Goal: Task Accomplishment & Management: Manage account settings

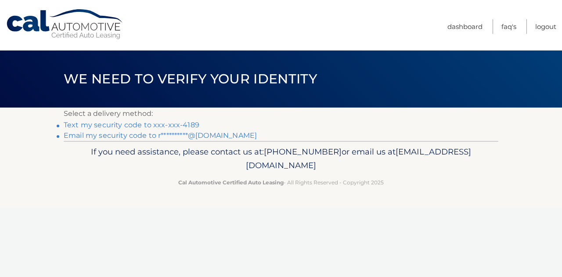
click at [85, 126] on link "Text my security code to xxx-xxx-4189" at bounding box center [132, 125] width 136 height 8
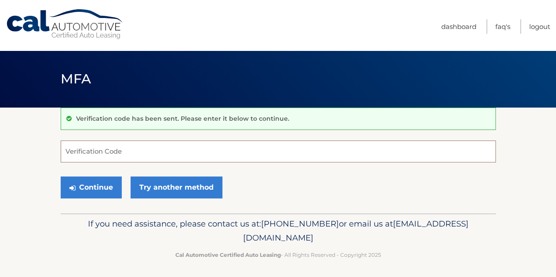
click at [148, 147] on input "Verification Code" at bounding box center [278, 152] width 435 height 22
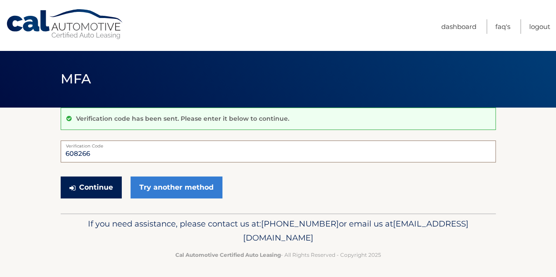
type input "608266"
click at [105, 185] on button "Continue" at bounding box center [91, 188] width 61 height 22
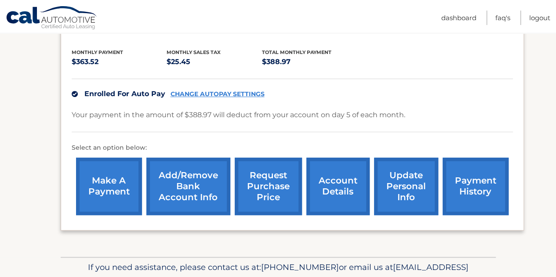
scroll to position [132, 0]
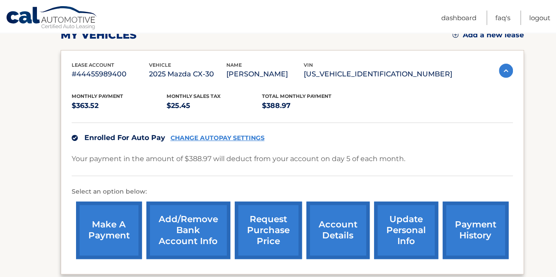
click at [474, 218] on link "payment history" at bounding box center [475, 231] width 66 height 58
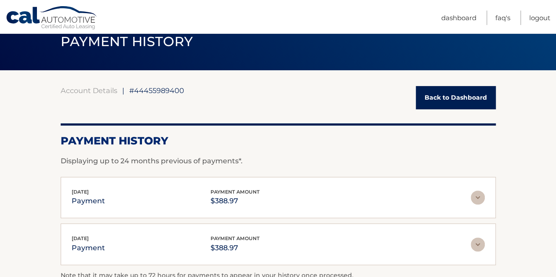
scroll to position [88, 0]
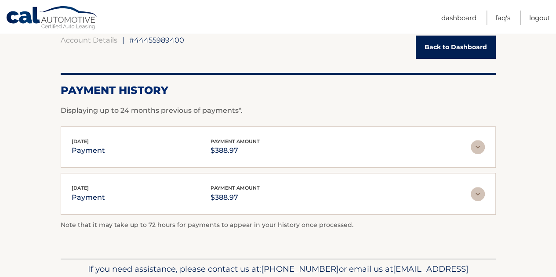
click at [475, 147] on img at bounding box center [477, 147] width 14 height 14
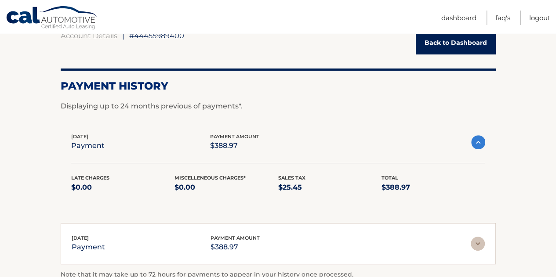
scroll to position [44, 0]
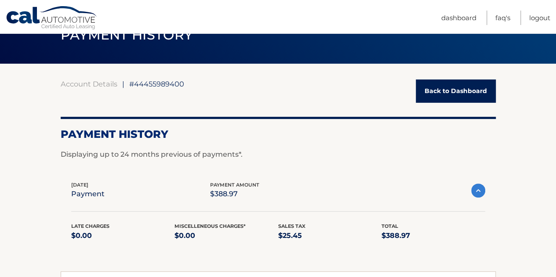
click at [451, 93] on link "Back to Dashboard" at bounding box center [455, 90] width 80 height 23
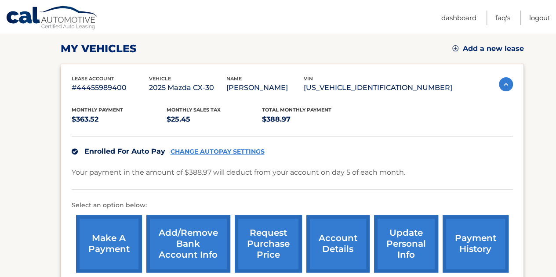
scroll to position [132, 0]
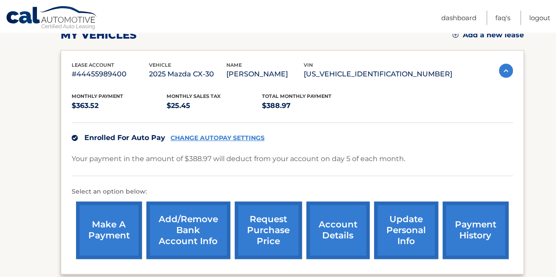
click at [502, 70] on img at bounding box center [505, 71] width 14 height 14
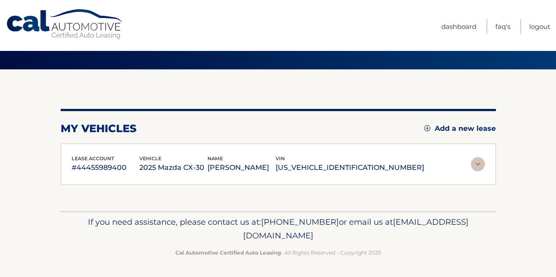
scroll to position [0, 0]
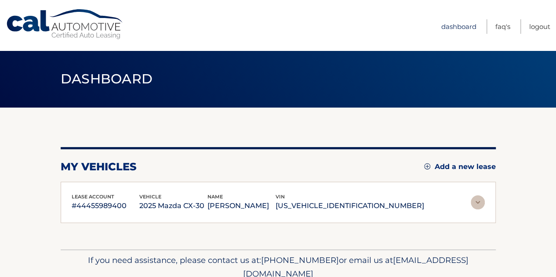
click at [456, 25] on link "Dashboard" at bounding box center [458, 26] width 35 height 14
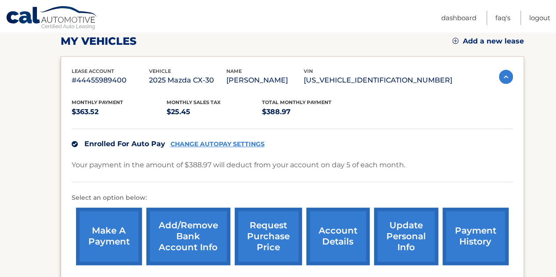
scroll to position [176, 0]
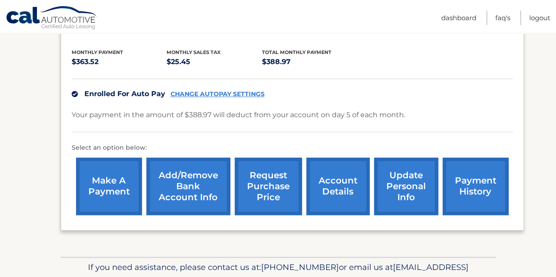
click at [464, 187] on link "payment history" at bounding box center [475, 187] width 66 height 58
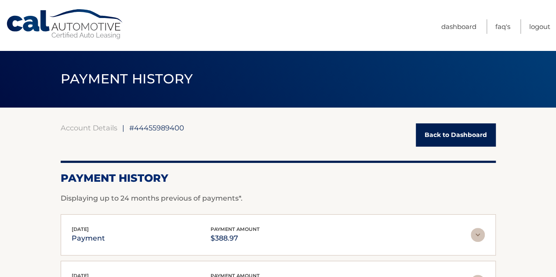
click at [455, 138] on link "Back to Dashboard" at bounding box center [455, 134] width 80 height 23
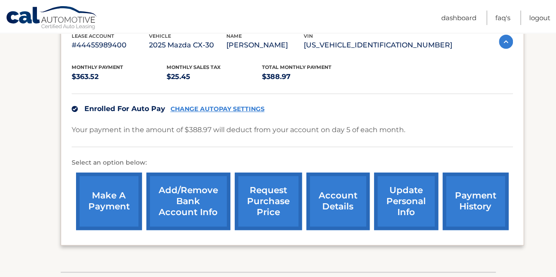
scroll to position [176, 0]
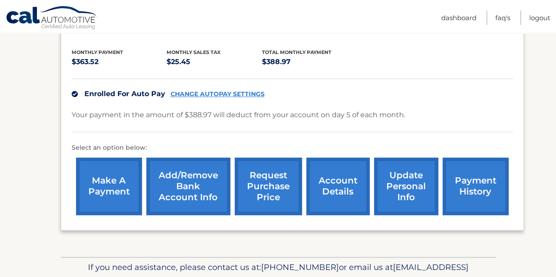
click at [336, 169] on link "account details" at bounding box center [337, 187] width 63 height 58
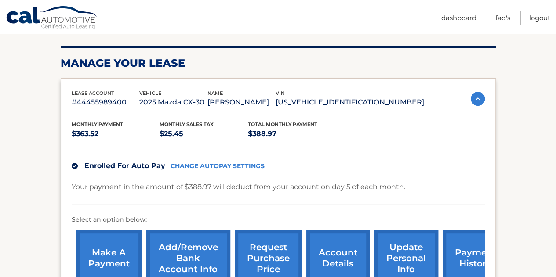
scroll to position [176, 0]
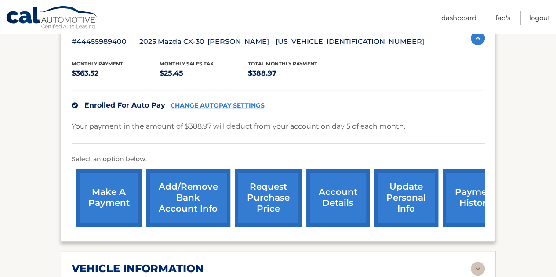
click at [196, 189] on link "Add/Remove bank account info" at bounding box center [188, 198] width 84 height 58
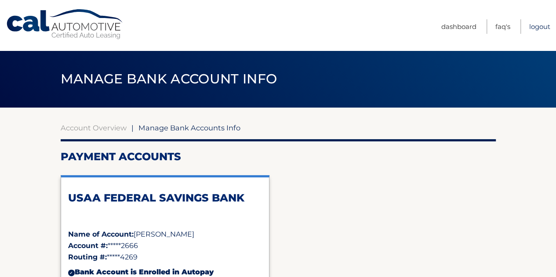
click at [535, 27] on link "Logout" at bounding box center [539, 26] width 21 height 14
